Goal: Transaction & Acquisition: Purchase product/service

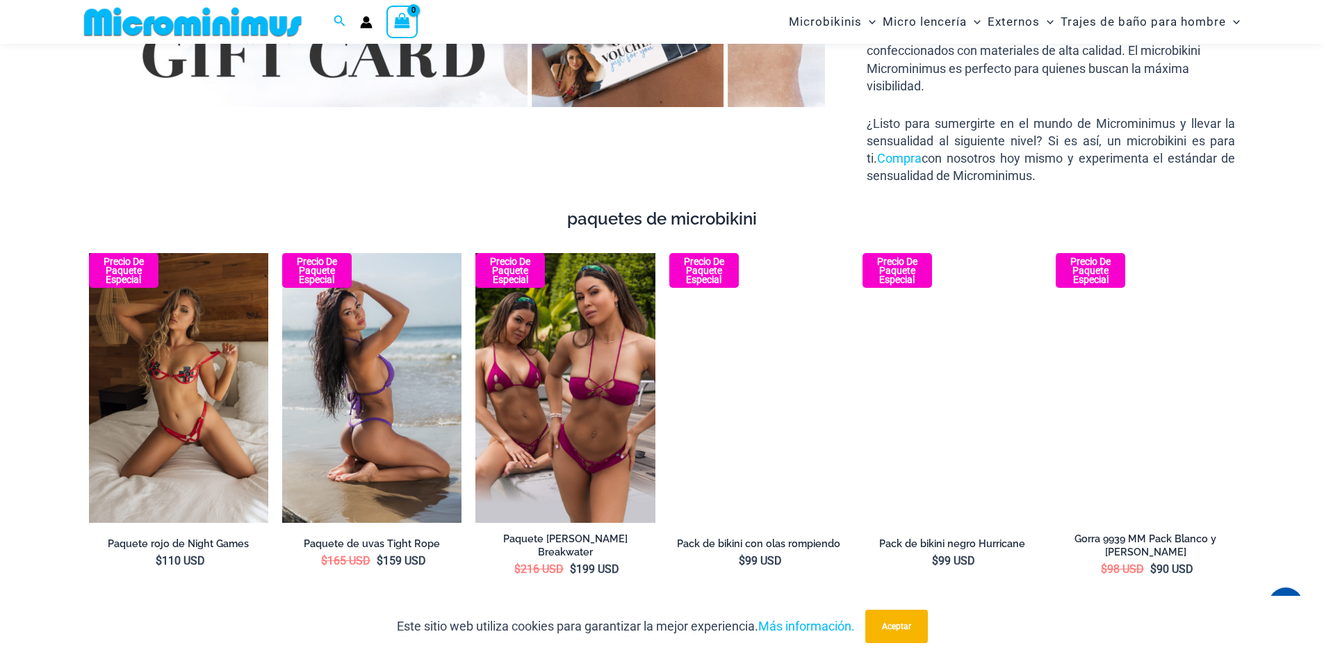
scroll to position [2492, 0]
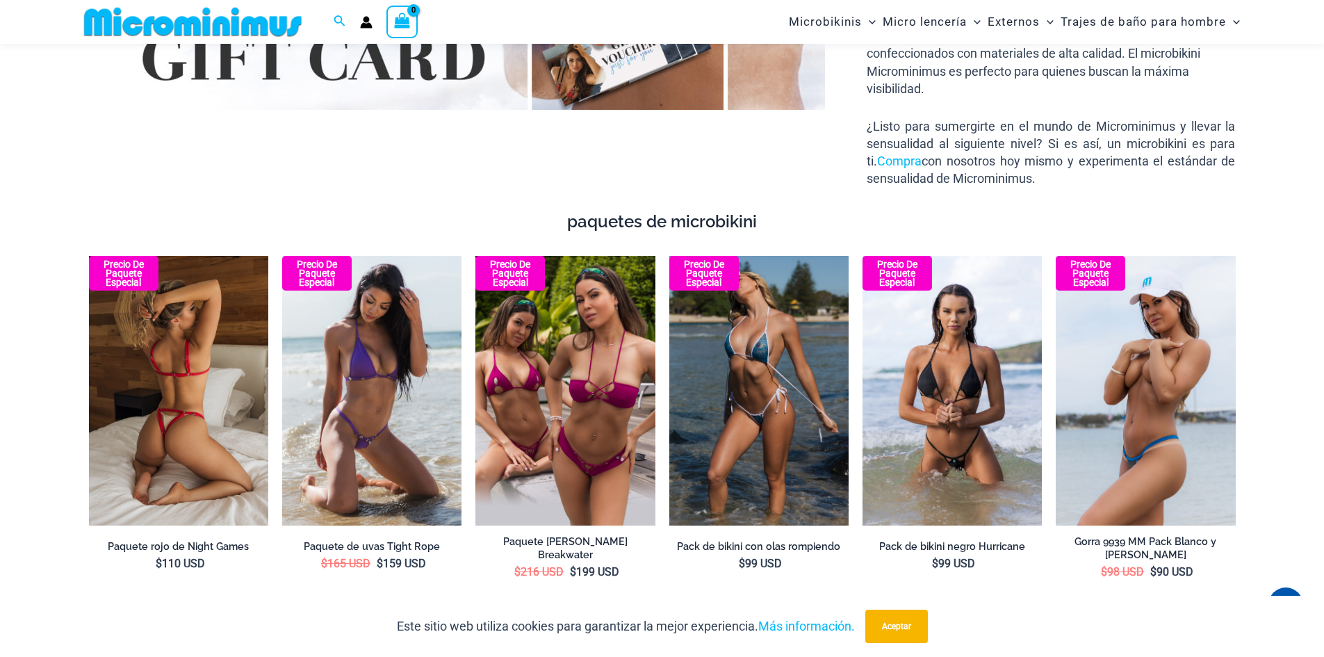
click at [180, 418] on img at bounding box center [178, 390] width 179 height 269
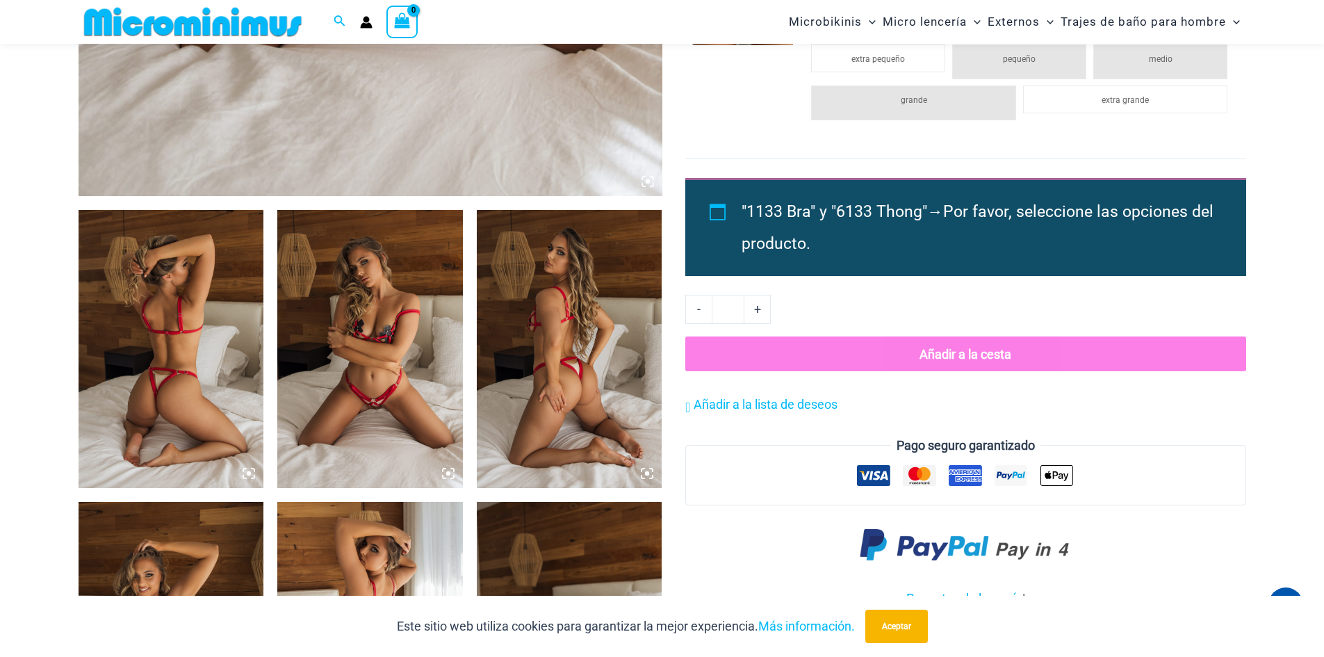
scroll to position [1035, 0]
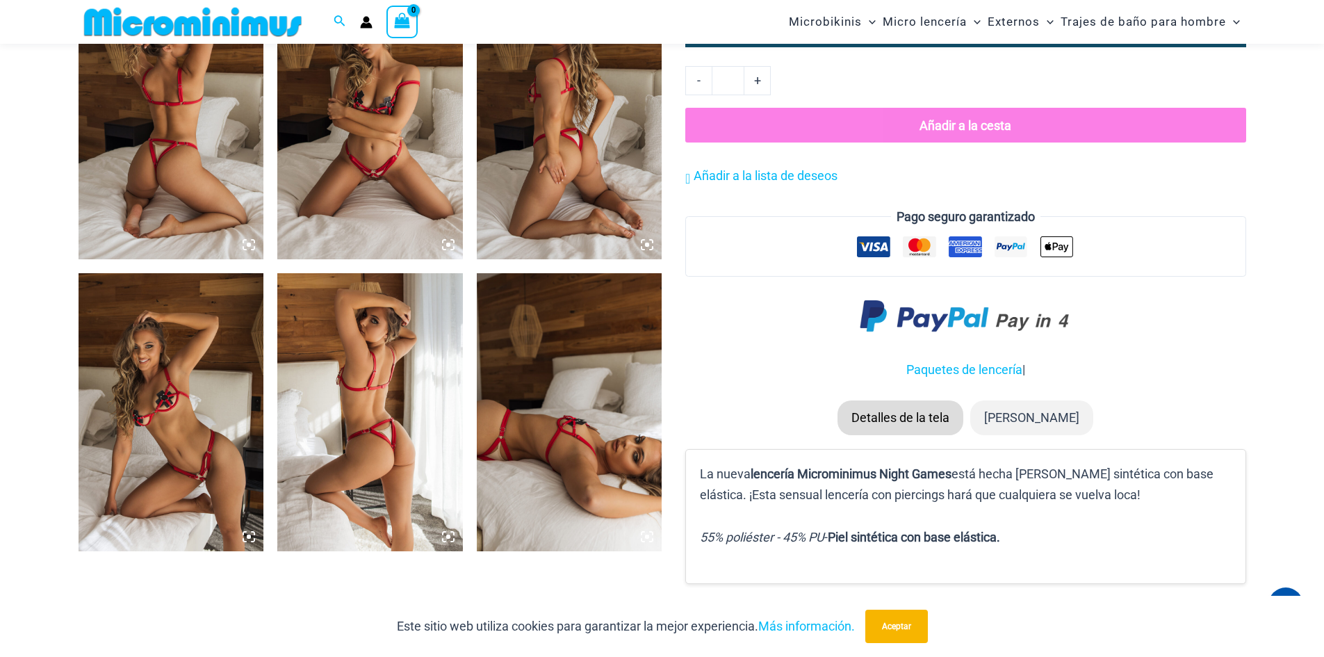
click at [452, 538] on icon at bounding box center [448, 536] width 13 height 13
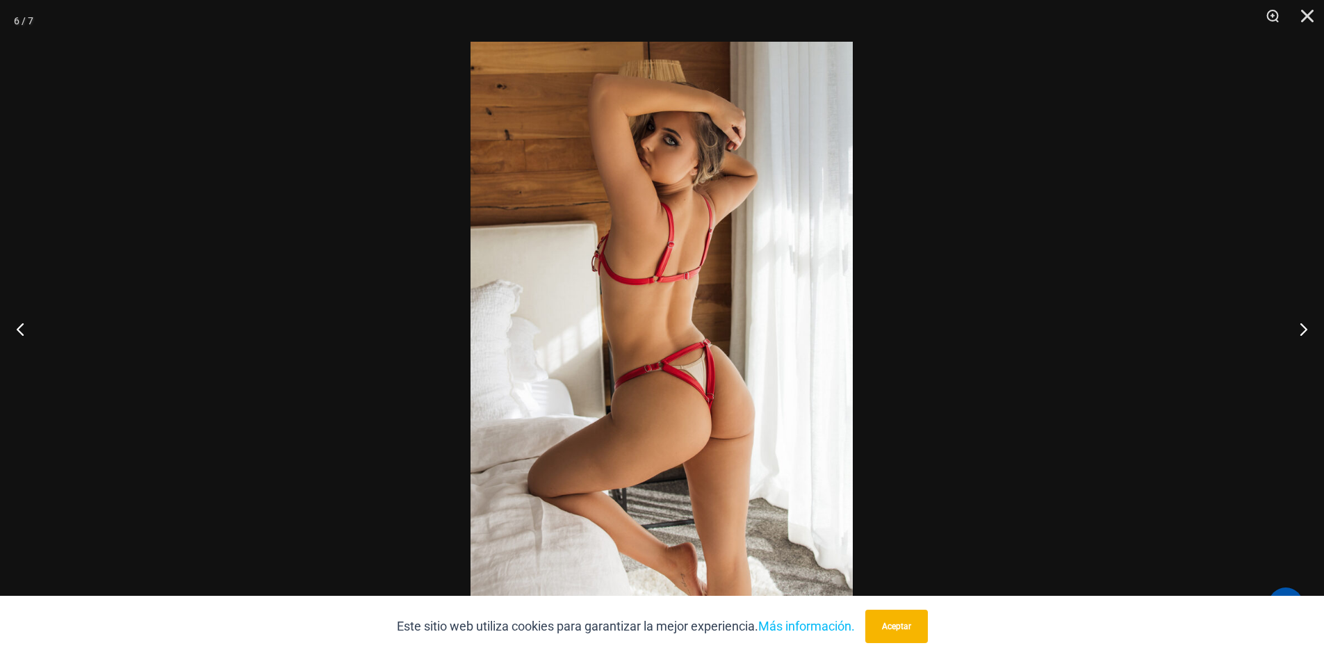
click at [801, 433] on img at bounding box center [662, 329] width 382 height 574
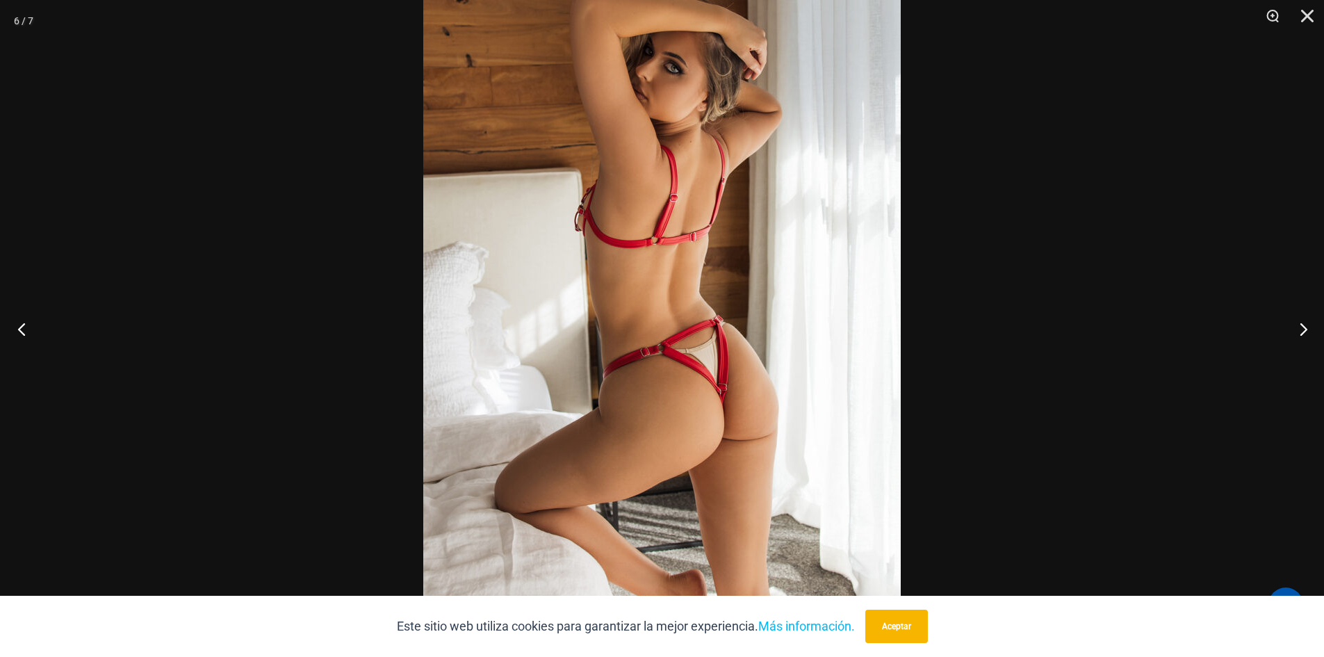
click at [19, 330] on button "Anterior" at bounding box center [26, 329] width 52 height 70
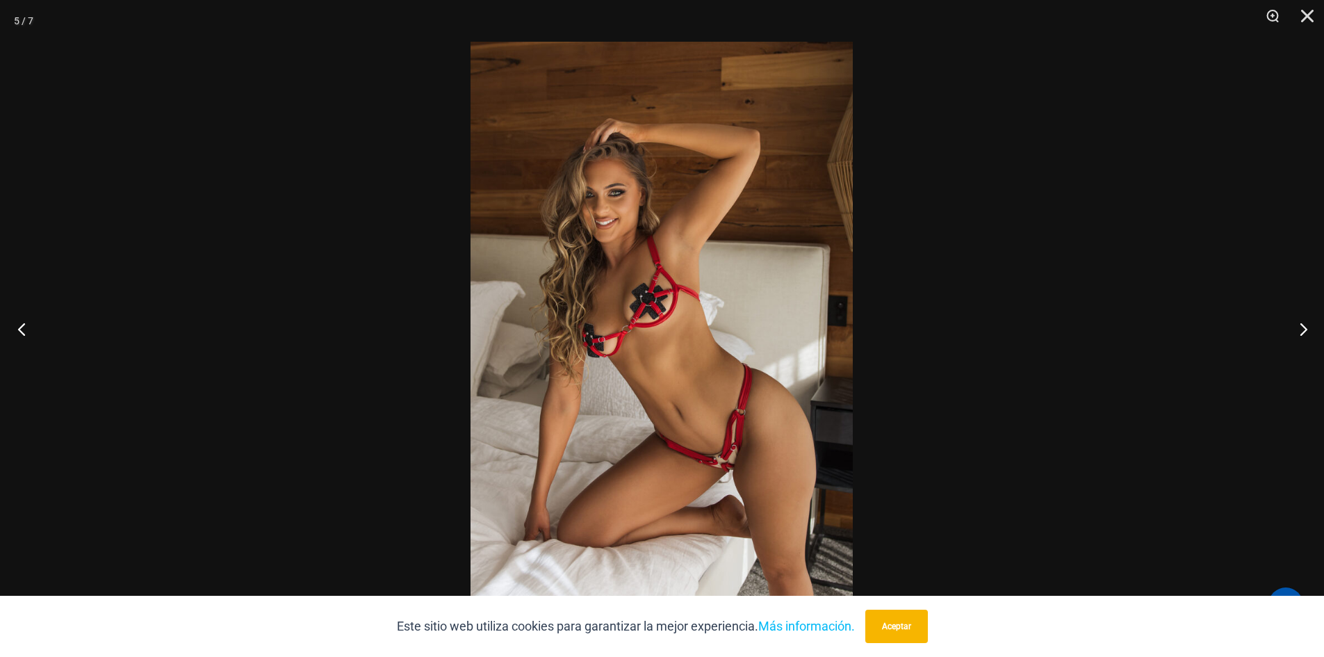
click at [19, 330] on button "Anterior" at bounding box center [26, 329] width 52 height 70
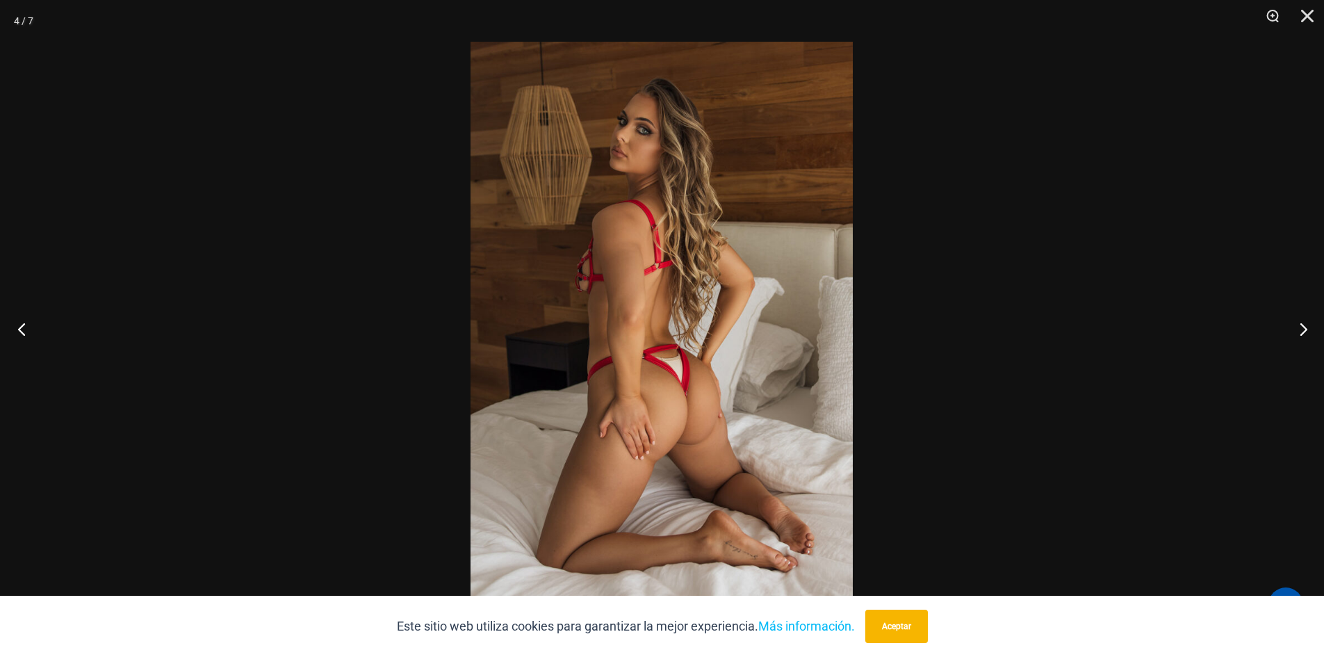
click at [19, 330] on button "Anterior" at bounding box center [26, 329] width 52 height 70
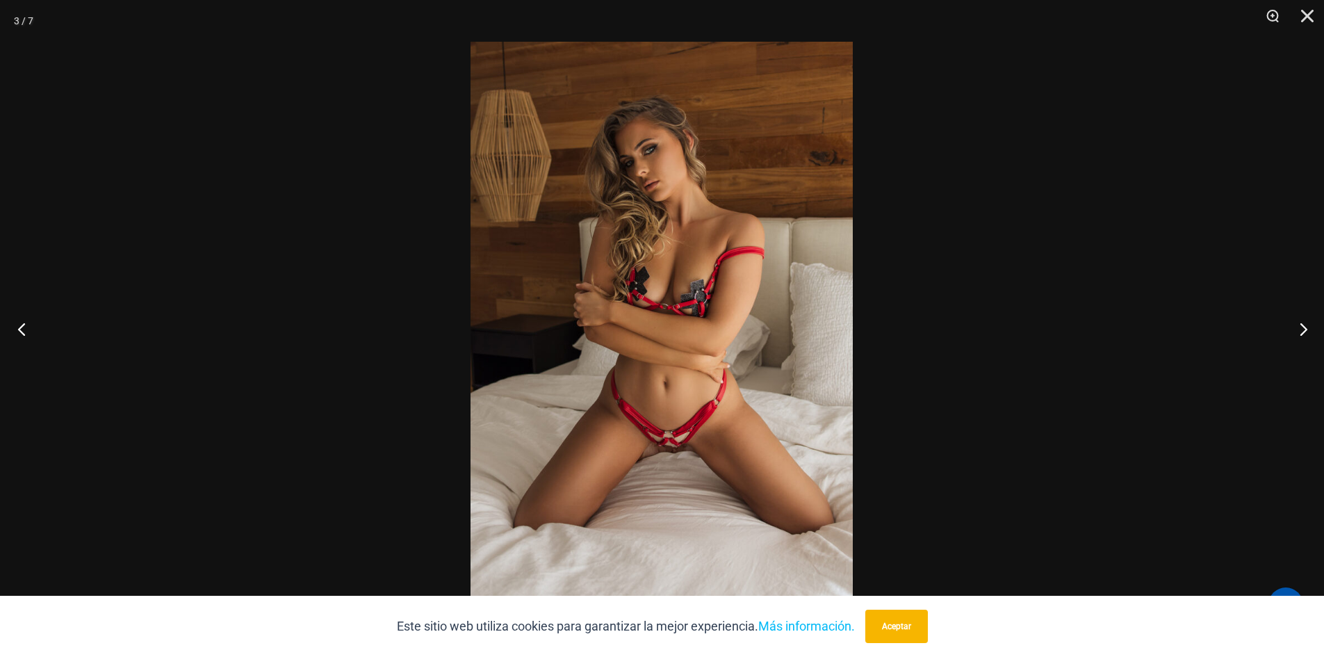
click at [19, 330] on button "Anterior" at bounding box center [26, 329] width 52 height 70
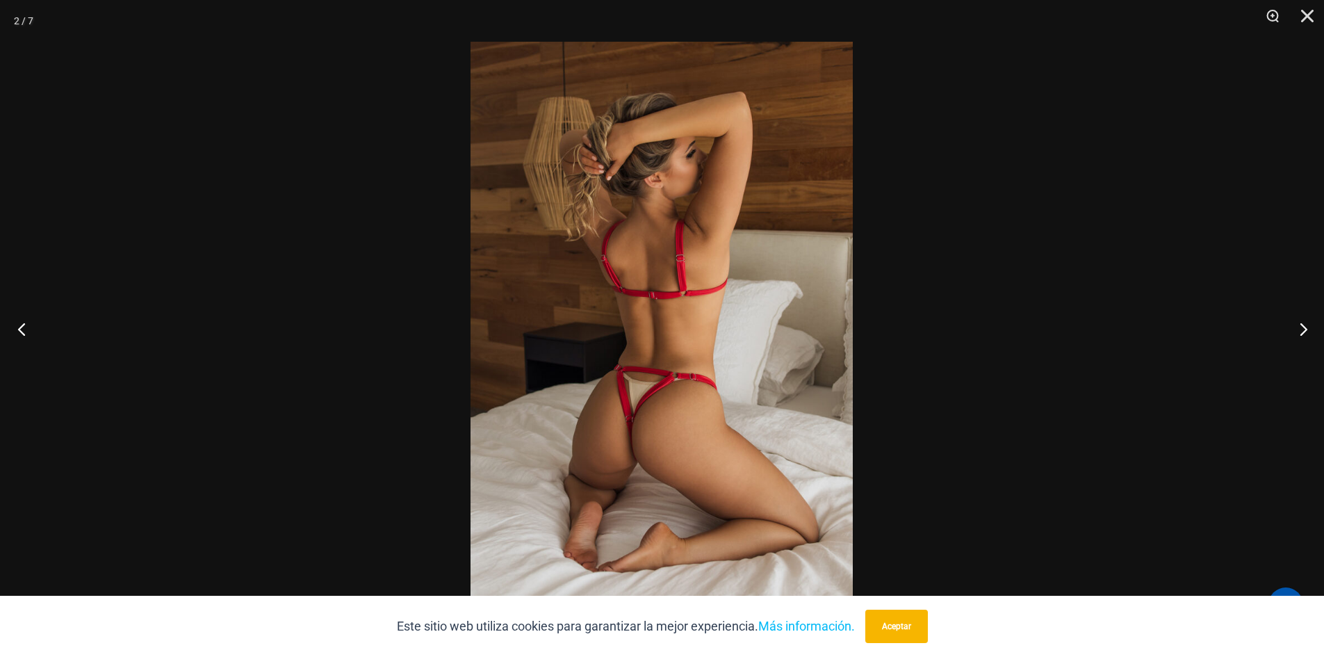
click at [19, 330] on button "Anterior" at bounding box center [26, 329] width 52 height 70
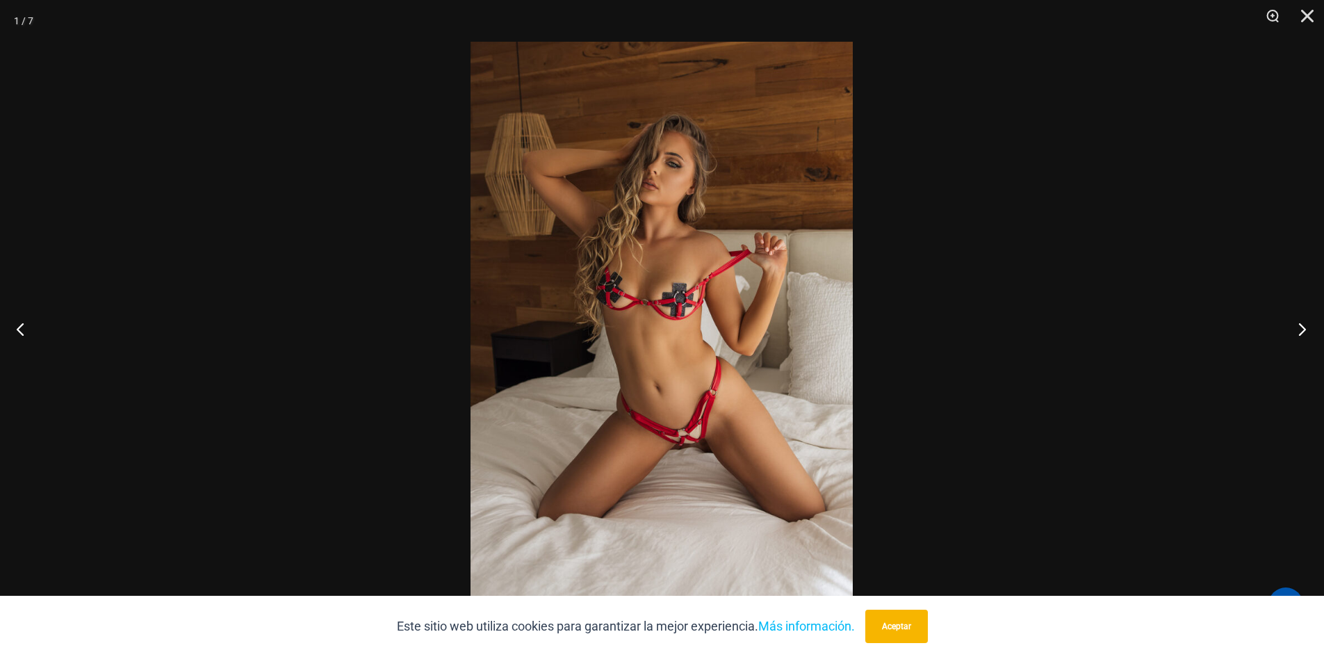
click at [1302, 332] on button "Próximo" at bounding box center [1298, 329] width 52 height 70
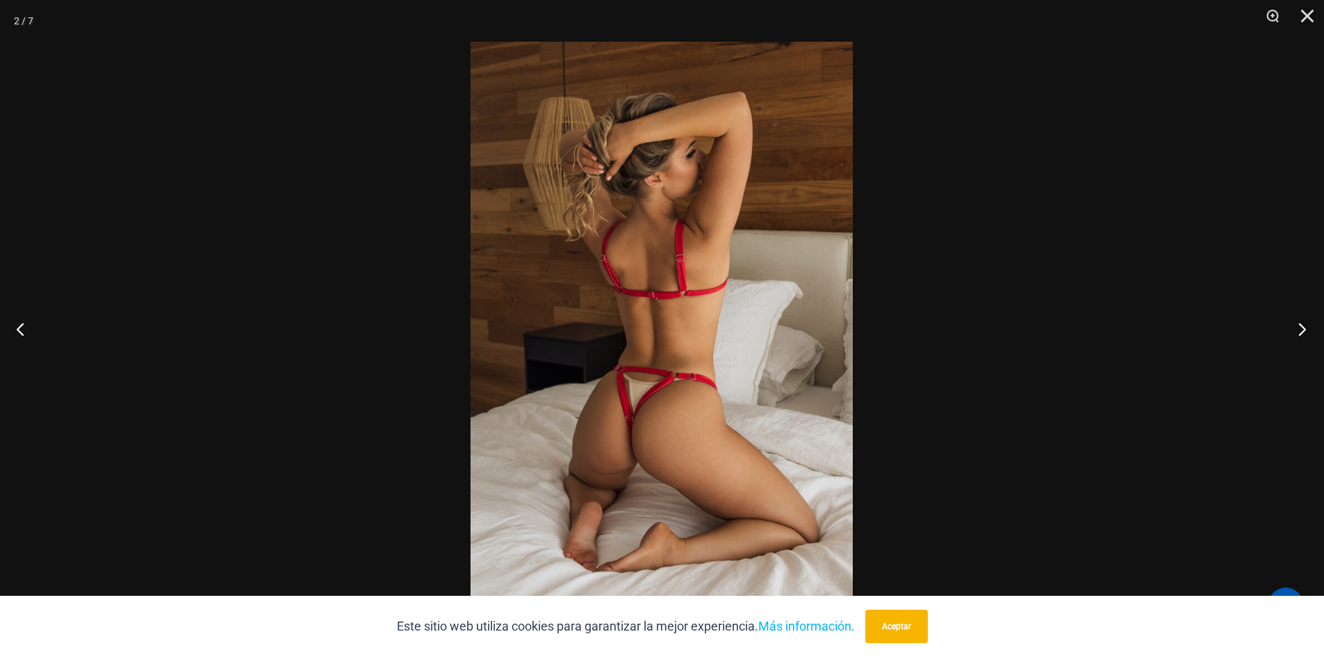
click at [1302, 332] on button "Próximo" at bounding box center [1298, 329] width 52 height 70
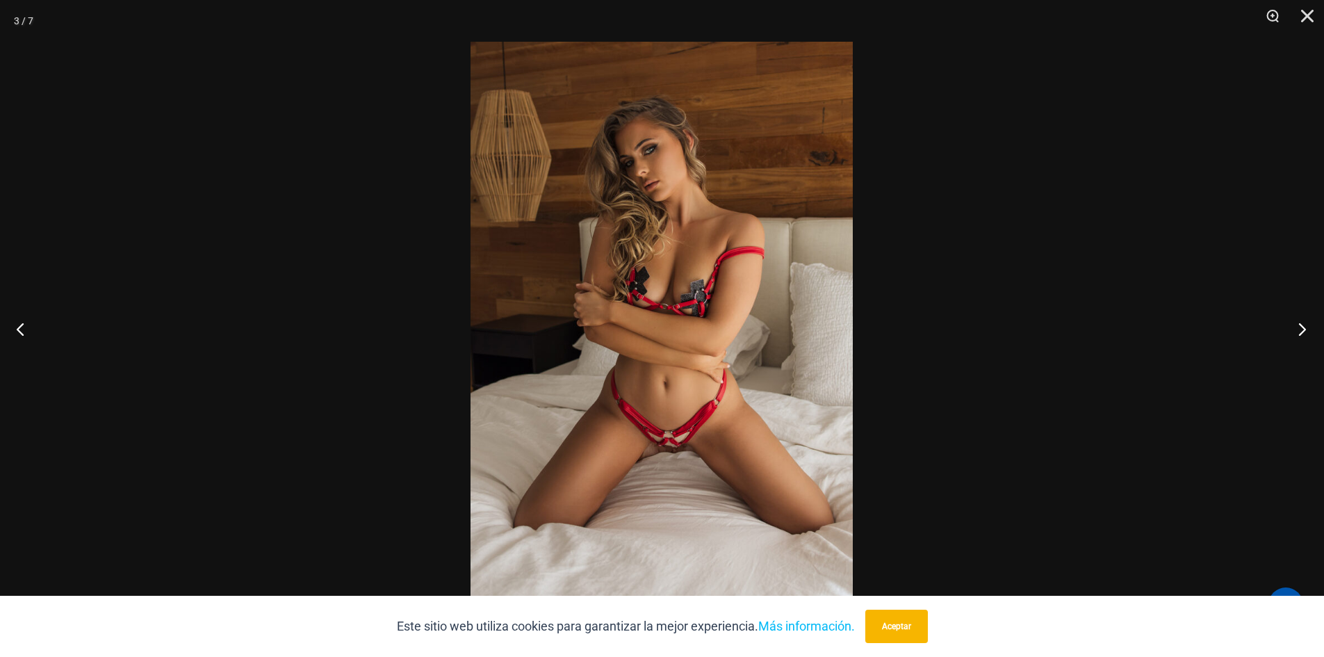
click at [1302, 332] on button "Próximo" at bounding box center [1298, 329] width 52 height 70
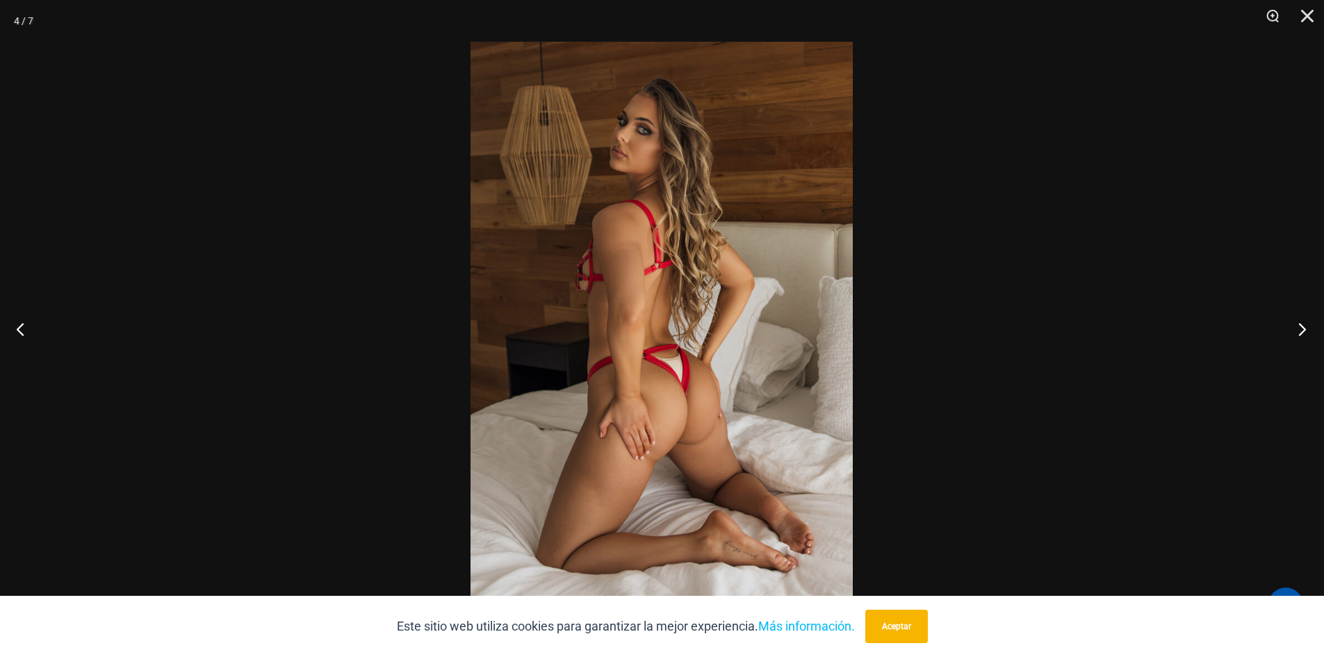
click at [1302, 332] on button "Próximo" at bounding box center [1298, 329] width 52 height 70
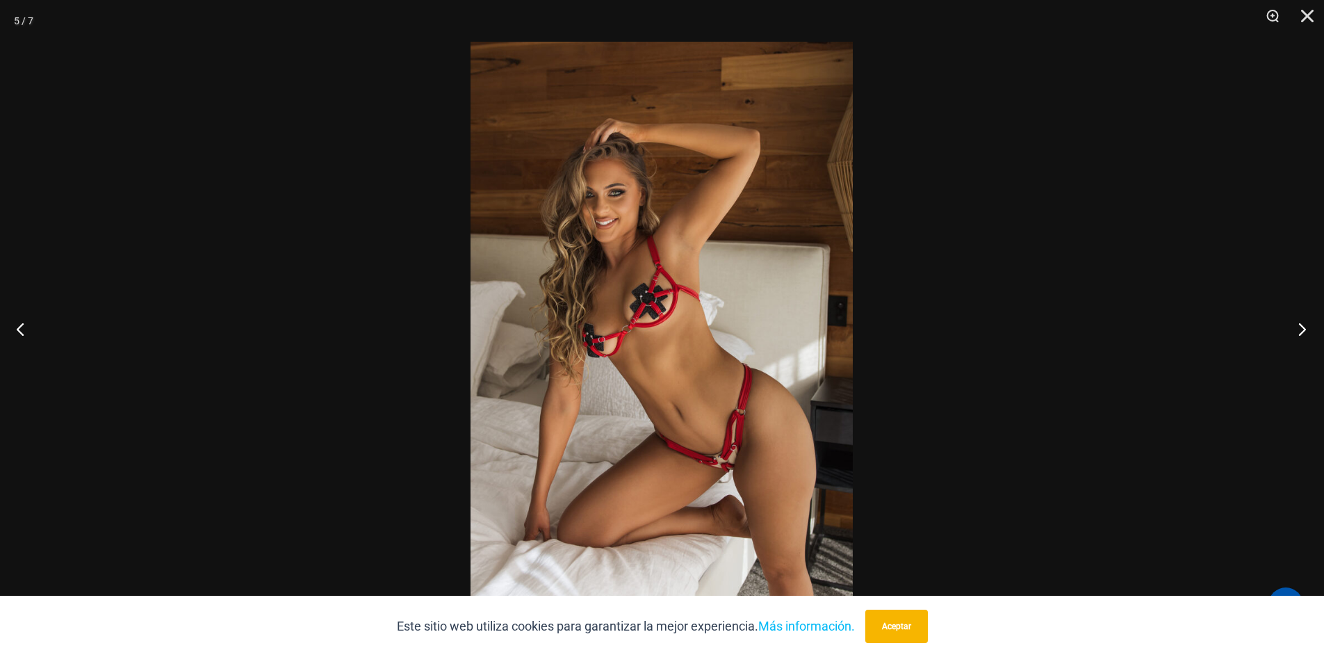
click at [1302, 332] on button "Próximo" at bounding box center [1298, 329] width 52 height 70
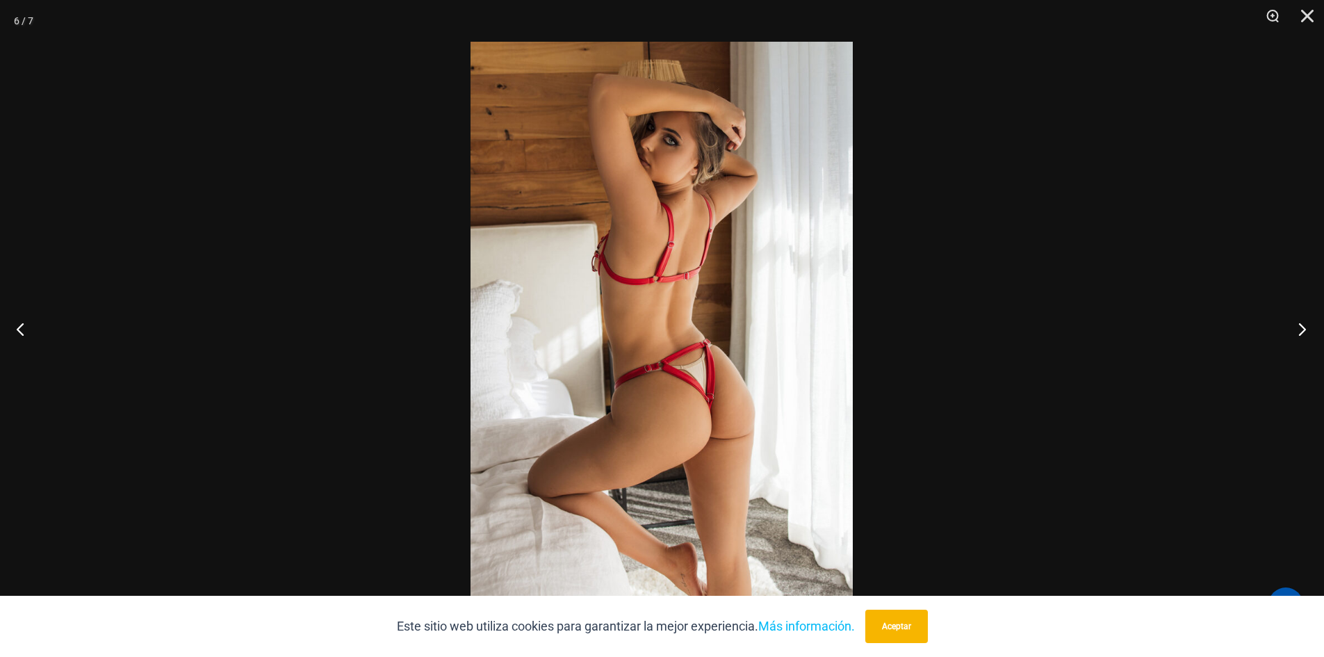
click at [1302, 332] on button "Próximo" at bounding box center [1298, 329] width 52 height 70
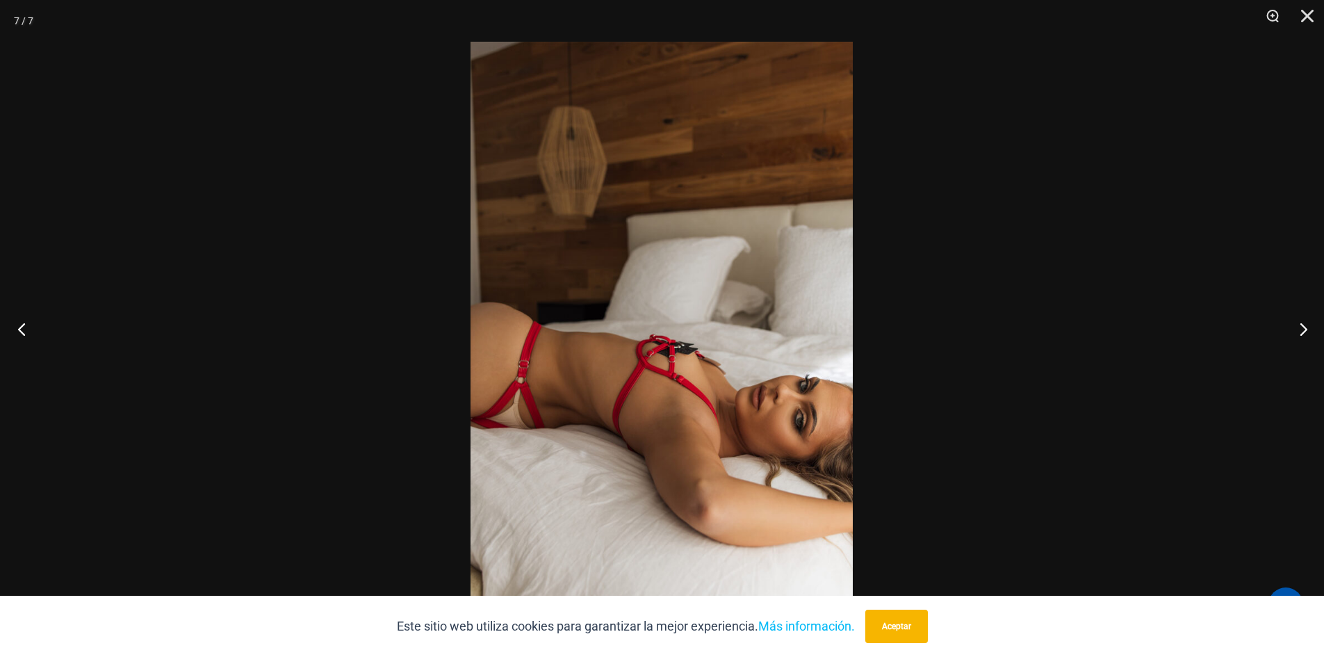
click at [24, 328] on button "Anterior" at bounding box center [26, 329] width 52 height 70
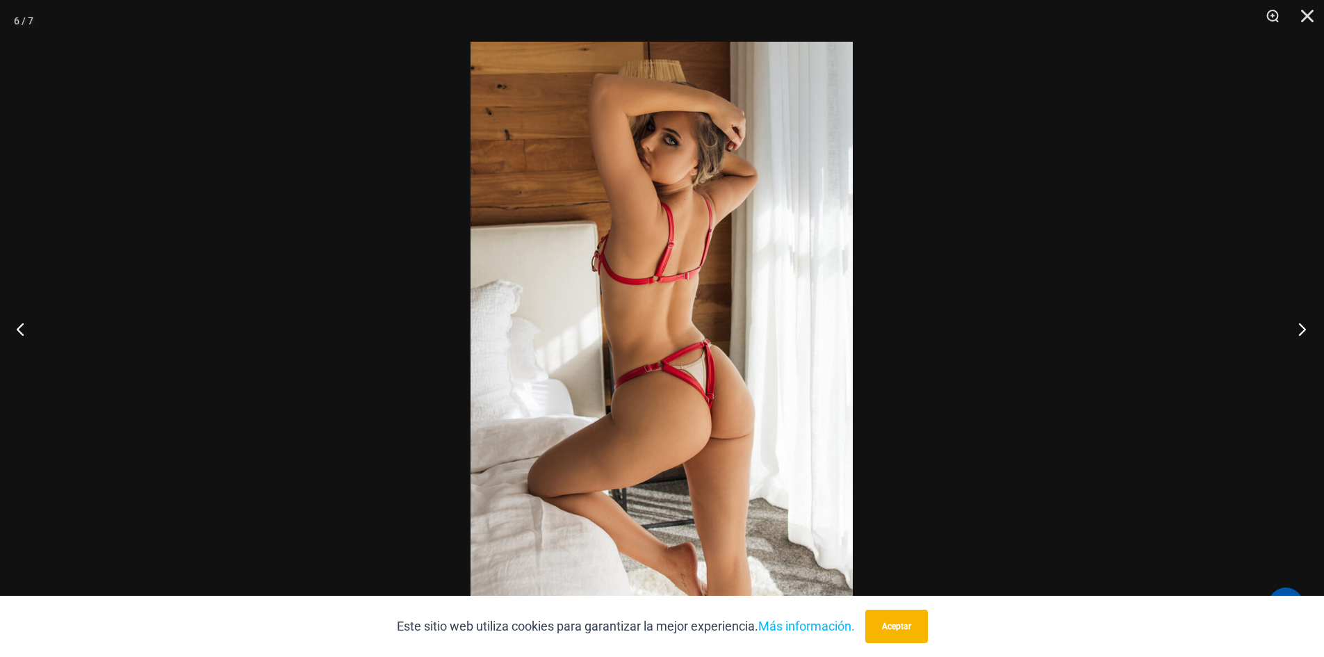
click at [1303, 329] on button "Próximo" at bounding box center [1298, 329] width 52 height 70
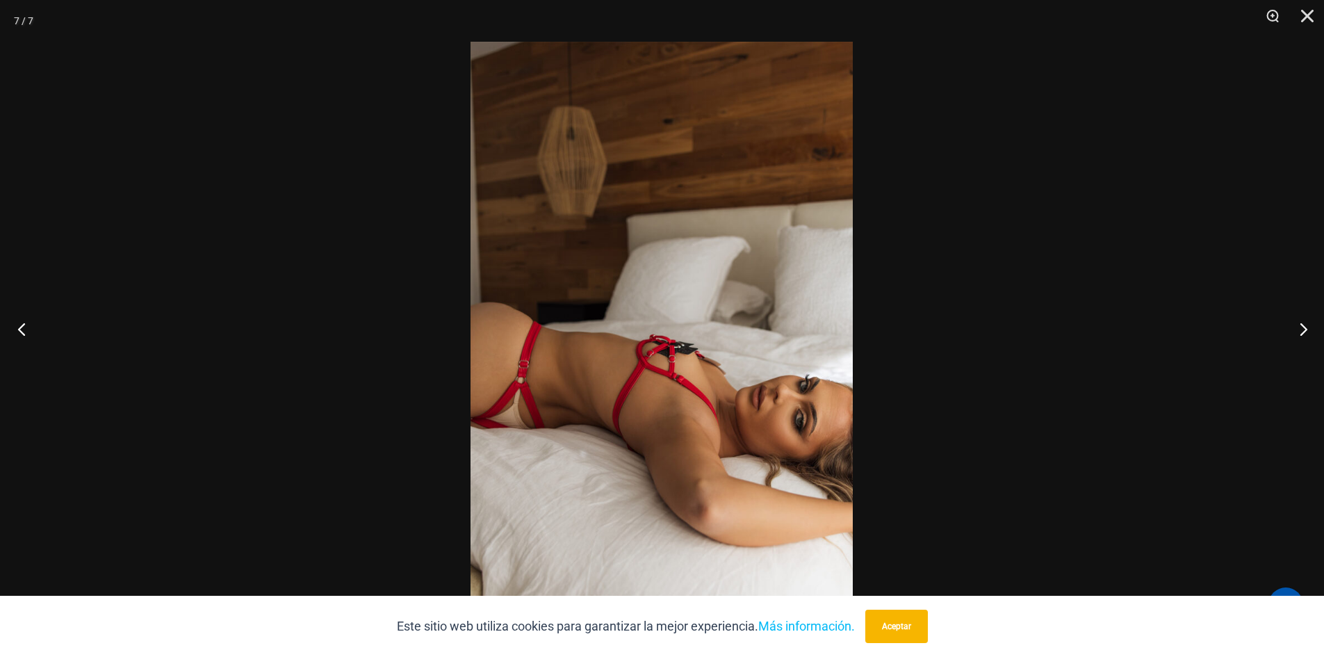
click at [22, 323] on button "Anterior" at bounding box center [26, 329] width 52 height 70
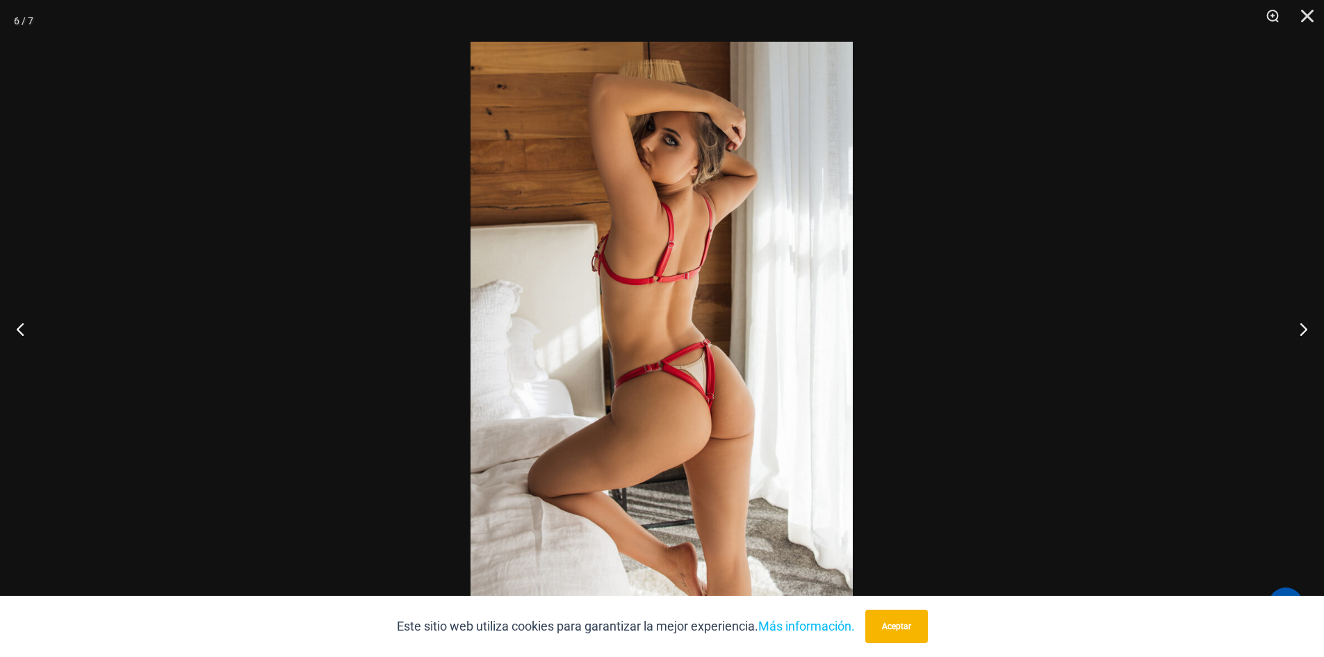
click at [685, 423] on img at bounding box center [662, 329] width 382 height 574
